Goal: Task Accomplishment & Management: Use online tool/utility

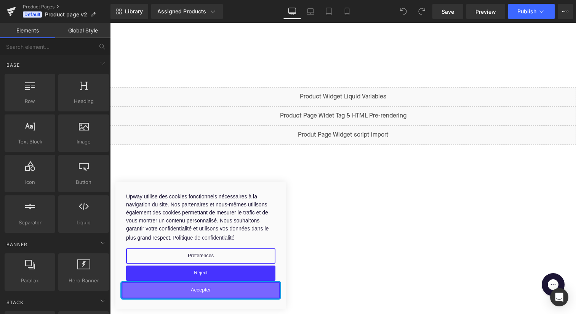
click at [219, 290] on button "Accepter" at bounding box center [201, 290] width 159 height 16
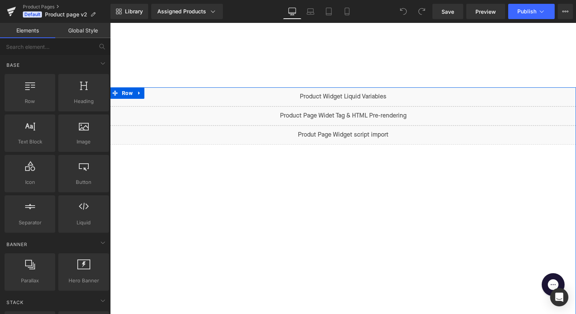
click at [353, 133] on div "Liquid" at bounding box center [343, 134] width 466 height 19
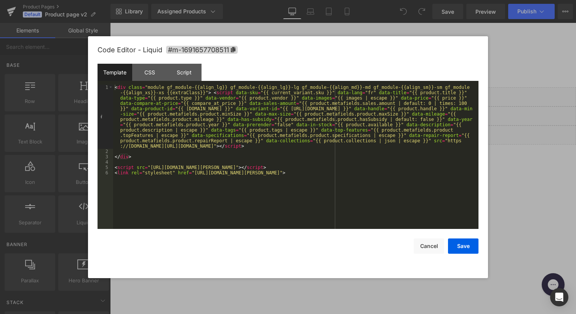
click at [125, 164] on div "< div class = "module gf_module-{{align_lg}} gf_module-{{align_lg}}-lg gf_modul…" at bounding box center [296, 191] width 366 height 213
click at [128, 146] on div "< div class = "module gf_module-{{align_lg}} gf_module-{{align_lg}}-lg gf_modul…" at bounding box center [296, 191] width 366 height 213
drag, startPoint x: 128, startPoint y: 146, endPoint x: 277, endPoint y: 146, distance: 148.7
click at [277, 146] on div "< div class = "module gf_module-{{align_lg}} gf_module-{{align_lg}}-lg gf_modul…" at bounding box center [296, 191] width 366 height 213
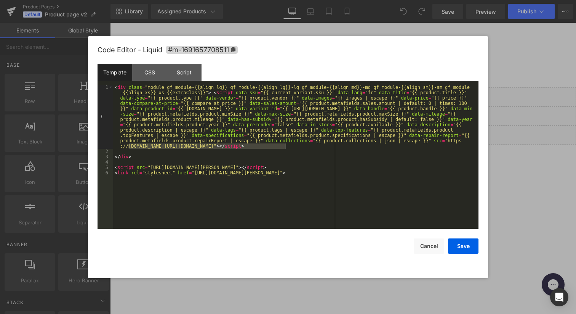
click at [520, 146] on div at bounding box center [288, 157] width 576 height 314
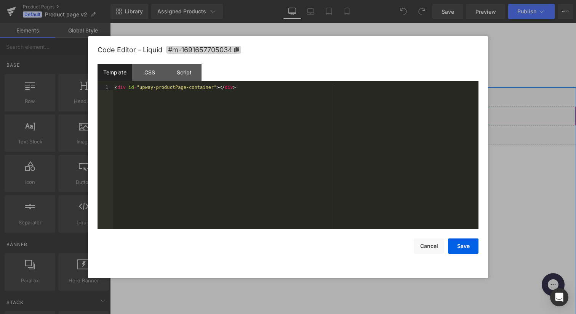
click at [355, 114] on div "Liquid" at bounding box center [343, 115] width 466 height 19
click at [431, 250] on button "Cancel" at bounding box center [429, 245] width 30 height 15
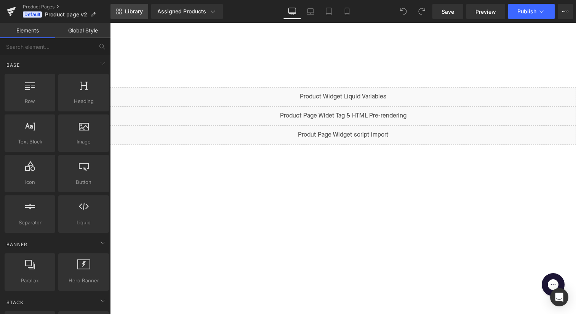
click at [114, 13] on link "Library" at bounding box center [130, 11] width 38 height 15
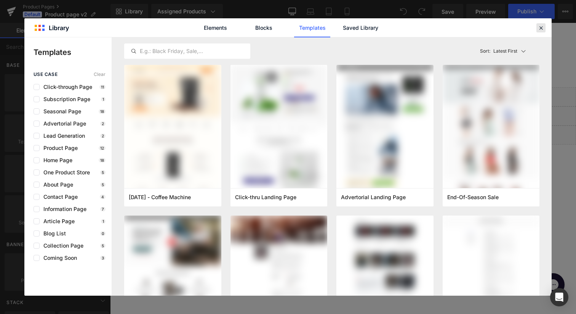
click at [540, 30] on icon at bounding box center [541, 27] width 7 height 7
